Goal: Task Accomplishment & Management: Manage account settings

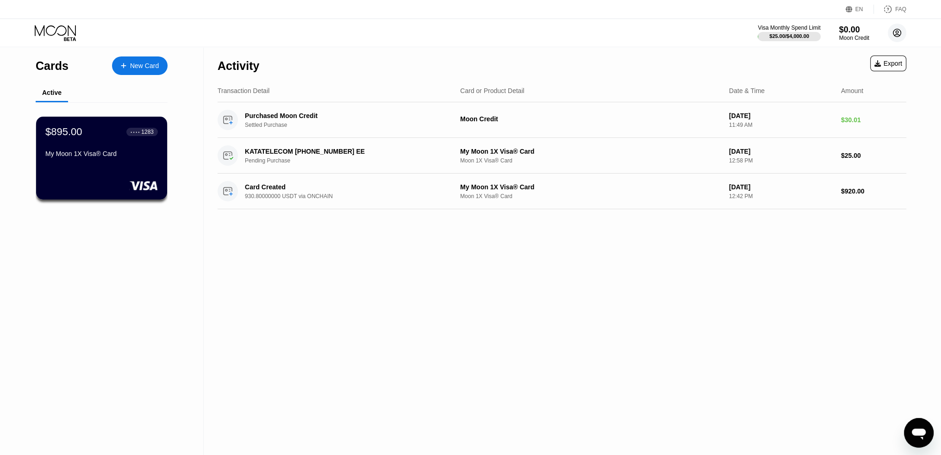
click at [899, 33] on circle at bounding box center [896, 33] width 19 height 19
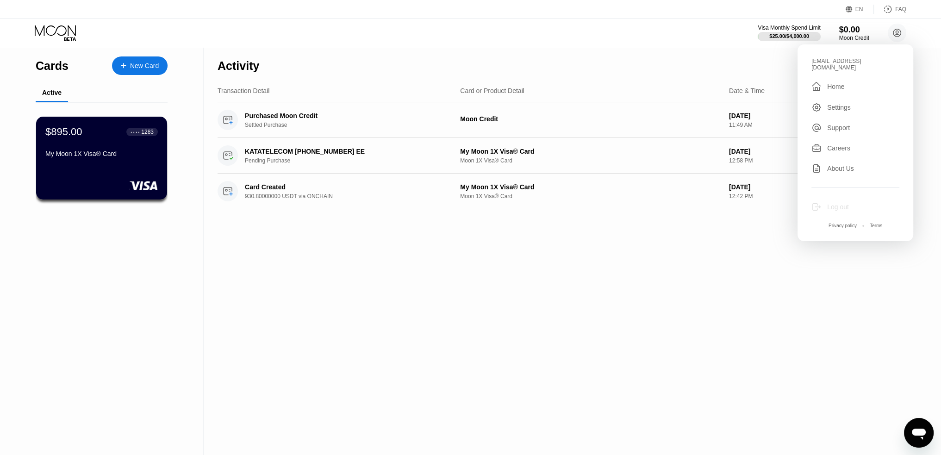
click at [831, 203] on div "Log out" at bounding box center [838, 206] width 22 height 7
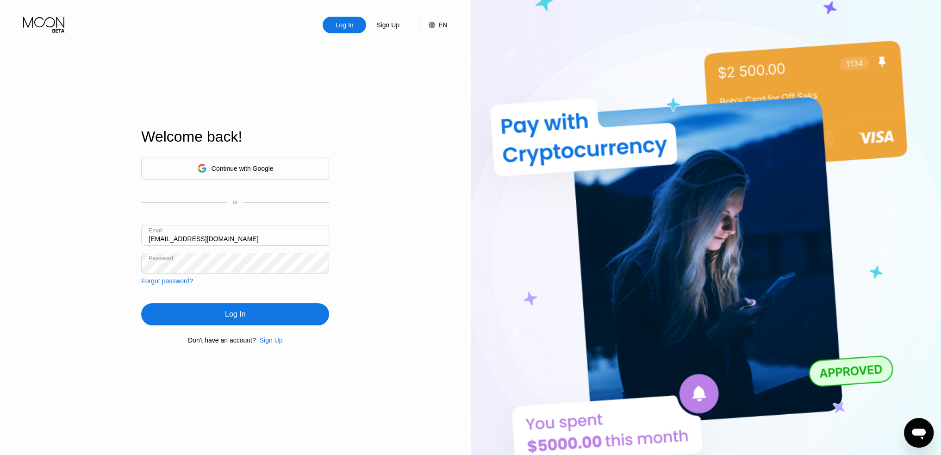
click at [229, 240] on input "accounting@dravica.net" at bounding box center [235, 235] width 188 height 21
type input "contact@prospera.pw"
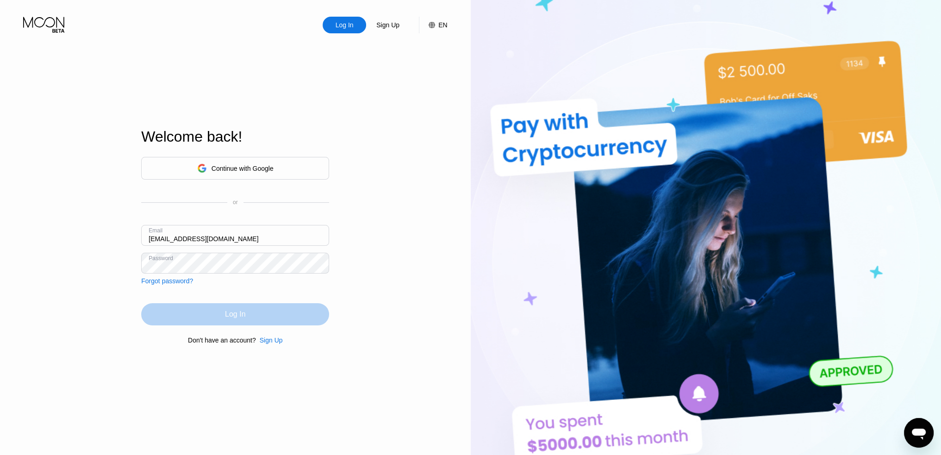
click at [240, 319] on div "Log In" at bounding box center [235, 313] width 20 height 9
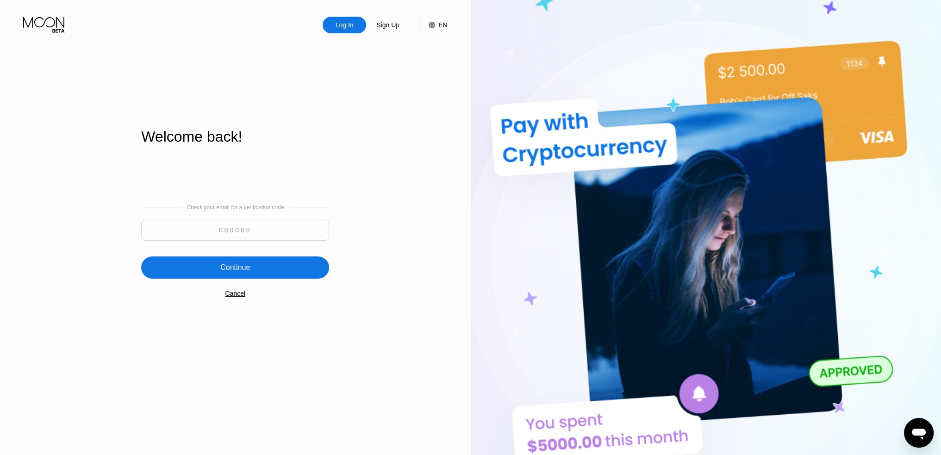
click at [222, 229] on input at bounding box center [235, 230] width 188 height 21
type input "134613"
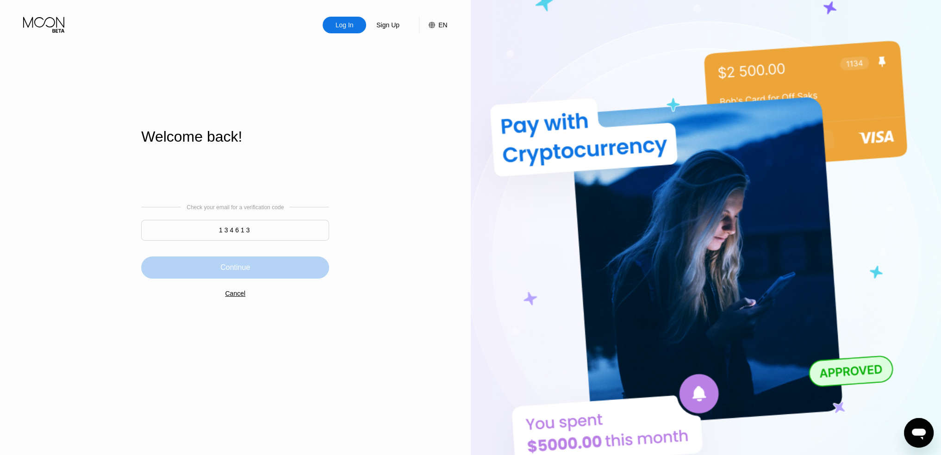
click at [252, 266] on div "Continue" at bounding box center [235, 267] width 188 height 22
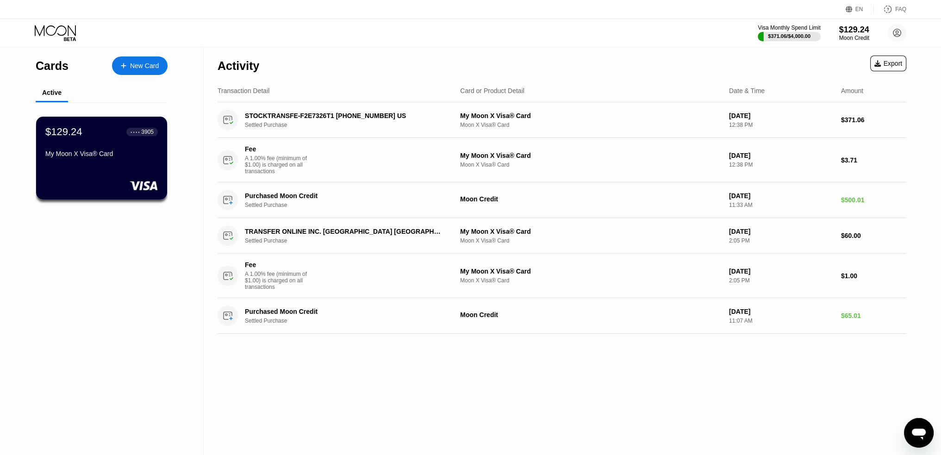
click at [134, 72] on div "New Card" at bounding box center [140, 65] width 56 height 19
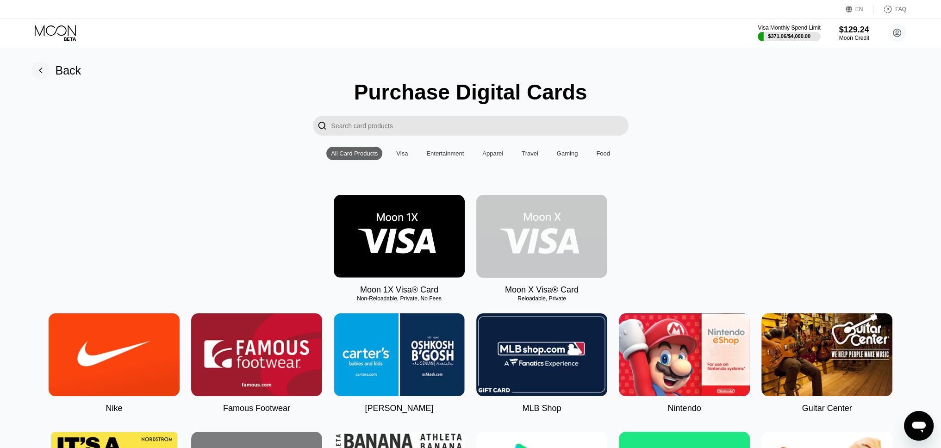
click at [538, 265] on img at bounding box center [541, 236] width 131 height 83
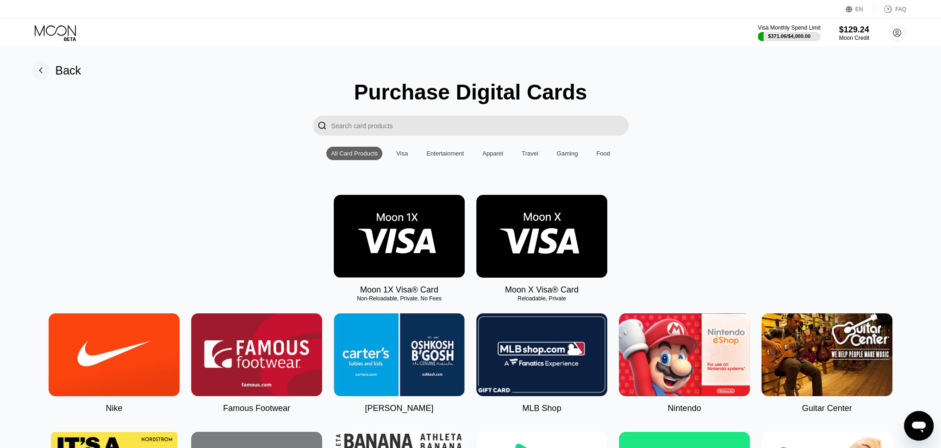
click at [41, 73] on rect at bounding box center [40, 70] width 19 height 19
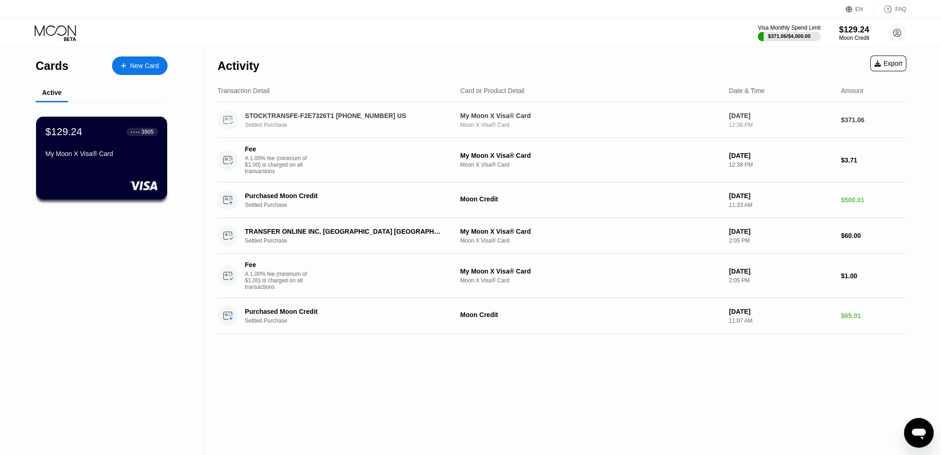
click at [345, 114] on div "STOCKTRANSFE-F2E7326T1 +18132354490 US" at bounding box center [343, 115] width 197 height 7
click at [897, 37] on icon at bounding box center [897, 33] width 8 height 8
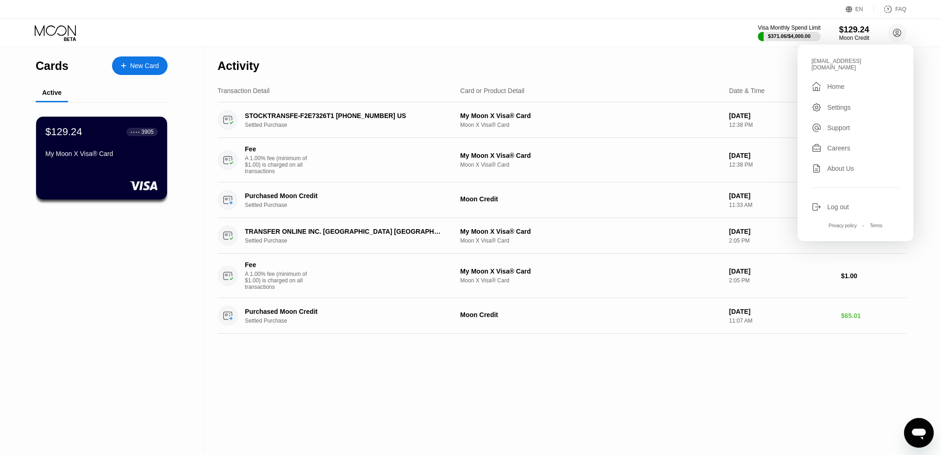
click at [830, 205] on div "Log out" at bounding box center [855, 207] width 88 height 10
